Goal: Task Accomplishment & Management: Manage account settings

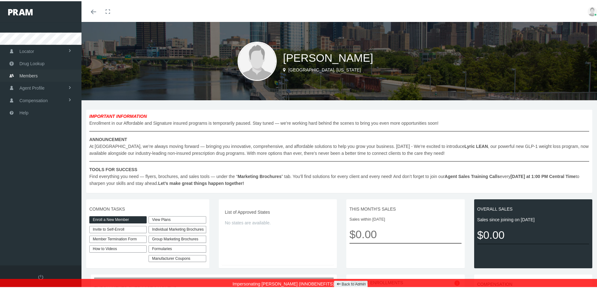
click at [28, 75] on span "Members" at bounding box center [28, 75] width 18 height 12
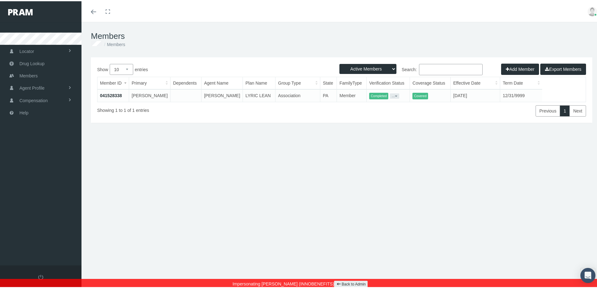
click at [114, 94] on link "041528338" at bounding box center [111, 94] width 22 height 5
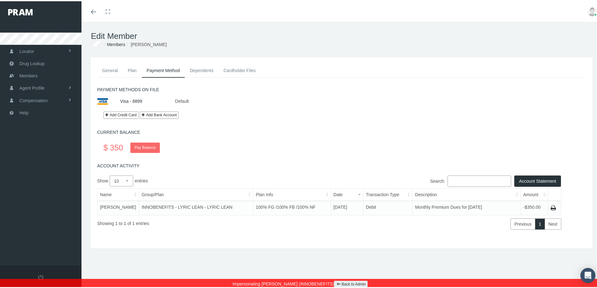
click at [341, 283] on link "Back to Admin" at bounding box center [351, 283] width 34 height 7
